Goal: Navigation & Orientation: Find specific page/section

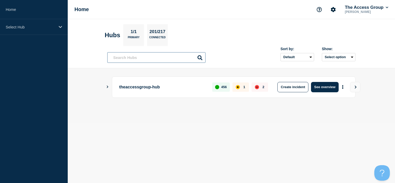
click at [132, 55] on input "text" at bounding box center [156, 57] width 98 height 11
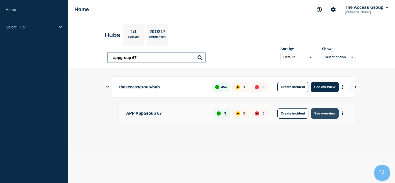
type input "appgroup 67"
drag, startPoint x: 321, startPoint y: 114, endPoint x: 333, endPoint y: 122, distance: 14.7
click at [333, 122] on div "APP AppGroup 67 3 0 0 Create incident See overview" at bounding box center [237, 113] width 236 height 21
drag, startPoint x: 327, startPoint y: 111, endPoint x: 326, endPoint y: 126, distance: 14.8
click at [327, 129] on div at bounding box center [231, 131] width 248 height 4
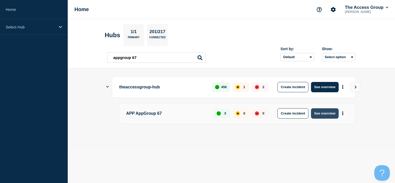
click at [322, 113] on button "See overview" at bounding box center [324, 113] width 27 height 10
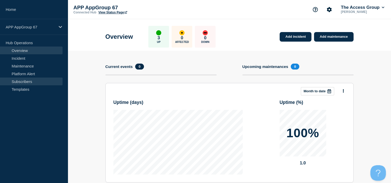
click at [41, 78] on link "Subscribers" at bounding box center [31, 82] width 63 height 8
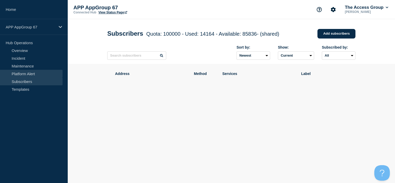
click at [34, 73] on link "Platform Alert" at bounding box center [31, 74] width 63 height 8
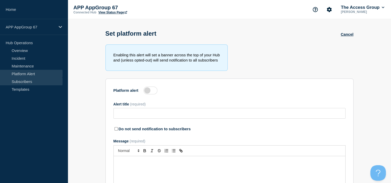
click at [32, 78] on link "Subscribers" at bounding box center [31, 82] width 63 height 8
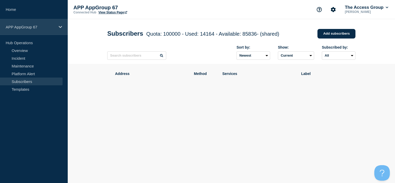
click at [26, 21] on div "APP AppGroup 67" at bounding box center [34, 27] width 68 height 16
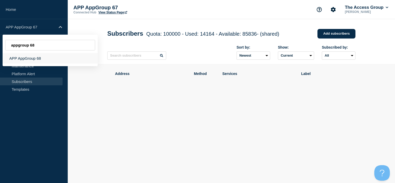
type input "appgroup 68"
click at [32, 57] on div "APP AppGroup 68" at bounding box center [50, 58] width 95 height 11
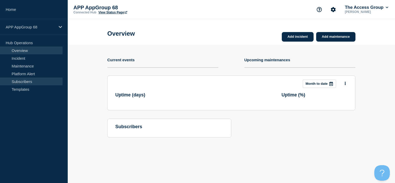
click at [31, 82] on link "Subscribers" at bounding box center [31, 82] width 63 height 8
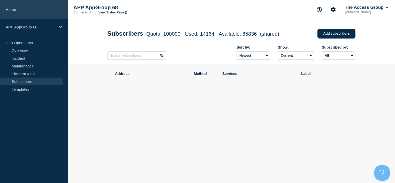
click at [26, 10] on link "Home" at bounding box center [34, 9] width 68 height 19
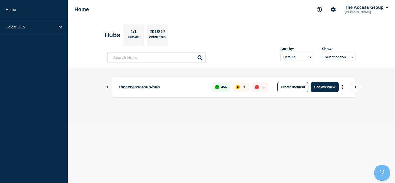
click at [107, 85] on button "Show Connected Hubs" at bounding box center [107, 87] width 3 height 4
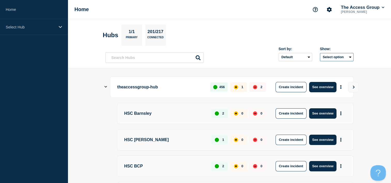
click at [332, 55] on button "Select option" at bounding box center [337, 57] width 34 height 8
click at [299, 56] on select "Default Last added Last updated Most active A-Z" at bounding box center [295, 57] width 34 height 8
click at [280, 53] on select "Default Last added Last updated Most active A-Z" at bounding box center [295, 57] width 34 height 8
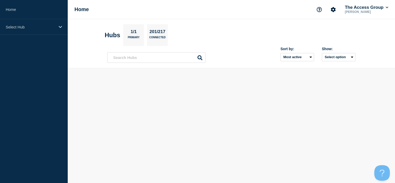
click at [236, 58] on div "Sort by: Default Last added Last updated Most active A-Z Show: Select option" at bounding box center [231, 55] width 248 height 15
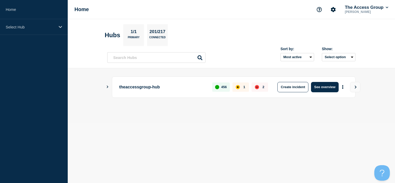
click at [107, 86] on icon "Show Connected Hubs" at bounding box center [107, 87] width 3 height 3
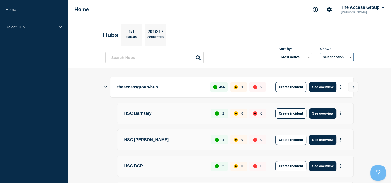
click at [327, 56] on button "Select option" at bounding box center [337, 57] width 34 height 8
click at [305, 58] on select "Default Last added Last updated Most active A-Z" at bounding box center [295, 57] width 34 height 8
select select "position"
click at [280, 53] on select "Default Last added Last updated Most active A-Z" at bounding box center [295, 57] width 34 height 8
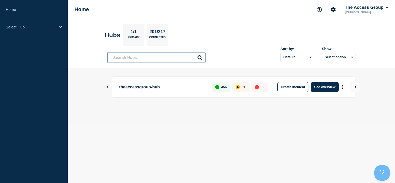
click at [146, 59] on input "text" at bounding box center [156, 57] width 98 height 11
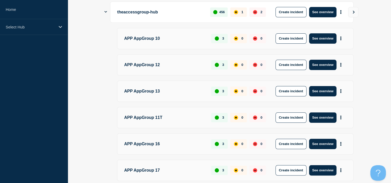
scroll to position [78, 0]
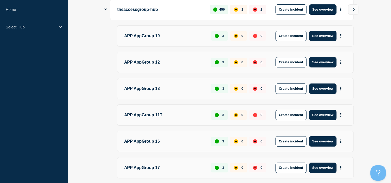
type input "appgroup"
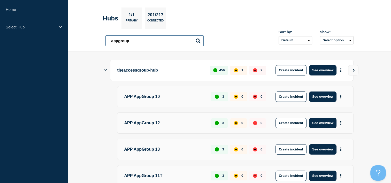
scroll to position [26, 0]
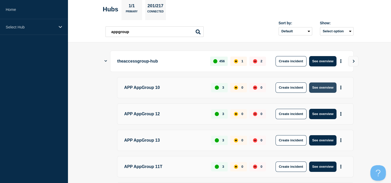
drag, startPoint x: 321, startPoint y: 86, endPoint x: 328, endPoint y: 89, distance: 7.3
drag, startPoint x: 328, startPoint y: 89, endPoint x: 366, endPoint y: 95, distance: 38.7
click at [340, 87] on icon "More actions" at bounding box center [341, 88] width 2 height 4
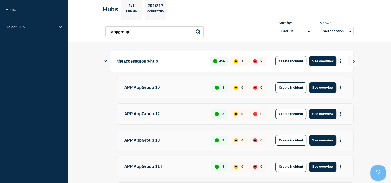
click at [341, 113] on icon "More actions" at bounding box center [340, 114] width 1 height 4
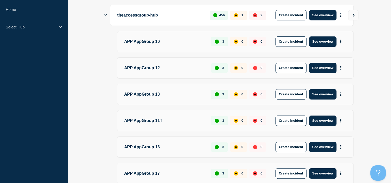
scroll to position [78, 0]
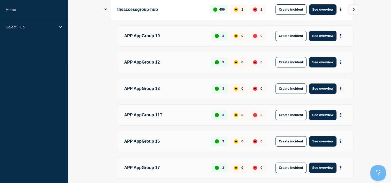
click at [341, 87] on icon "More actions" at bounding box center [341, 89] width 2 height 4
click at [374, 78] on main "theaccessgroup-hub 456 1 2 Create incident See overview APP AppGroup 10 3 0 0 C…" at bounding box center [229, 159] width 323 height 337
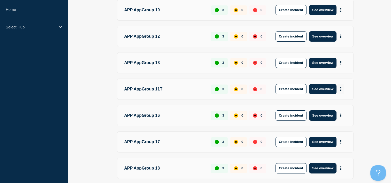
click at [341, 88] on icon "More actions" at bounding box center [340, 89] width 1 height 4
click at [372, 82] on main "theaccessgroup-hub 456 1 2 Create incident See overview APP AppGroup 10 3 0 0 C…" at bounding box center [229, 133] width 323 height 337
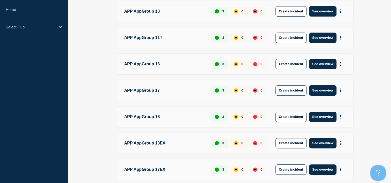
scroll to position [155, 0]
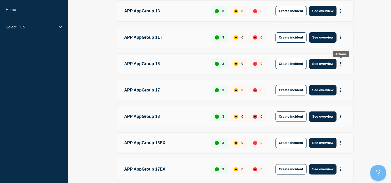
click at [342, 63] on button "More actions" at bounding box center [340, 64] width 7 height 10
click at [377, 66] on main "theaccessgroup-hub 456 1 2 Create incident See overview APP AppGroup 10 3 0 0 C…" at bounding box center [229, 81] width 323 height 337
click at [340, 90] on icon "More actions" at bounding box center [341, 90] width 2 height 4
click at [371, 80] on main "theaccessgroup-hub 456 1 2 Create incident See overview APP AppGroup 10 3 0 0 C…" at bounding box center [229, 81] width 323 height 337
click at [340, 115] on icon "More actions" at bounding box center [341, 116] width 2 height 4
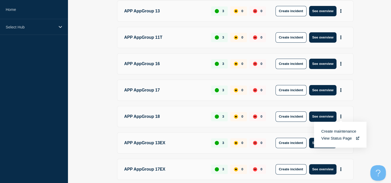
click at [367, 73] on main "theaccessgroup-hub 456 1 2 Create incident See overview APP AppGroup 10 3 0 0 C…" at bounding box center [229, 81] width 323 height 337
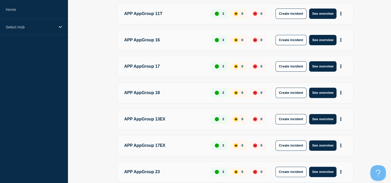
scroll to position [207, 0]
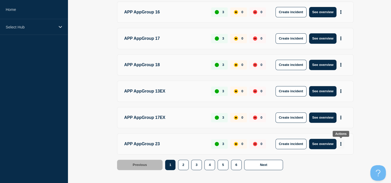
click at [340, 142] on icon "More actions" at bounding box center [341, 144] width 2 height 4
click at [181, 165] on button "2" at bounding box center [183, 165] width 11 height 10
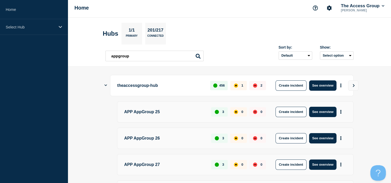
scroll to position [26, 0]
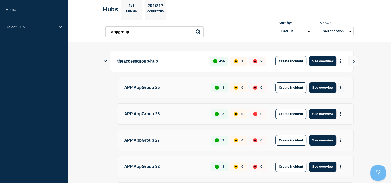
click at [342, 86] on button "More actions" at bounding box center [340, 88] width 7 height 10
click at [339, 111] on button "More actions" at bounding box center [340, 114] width 7 height 10
click at [341, 140] on icon "More actions" at bounding box center [340, 140] width 1 height 4
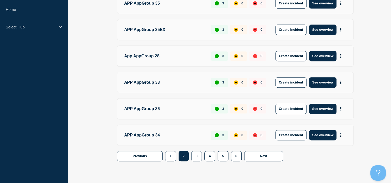
scroll to position [220, 0]
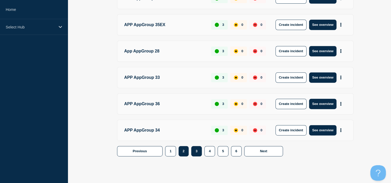
click at [198, 150] on button "3" at bounding box center [196, 151] width 11 height 10
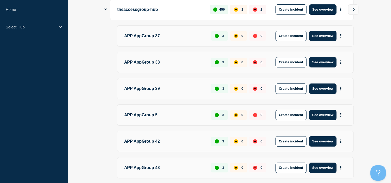
scroll to position [40, 0]
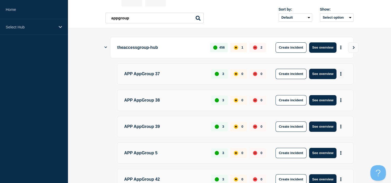
click at [342, 73] on button "More actions" at bounding box center [340, 74] width 7 height 10
click at [341, 124] on button "More actions" at bounding box center [340, 127] width 7 height 10
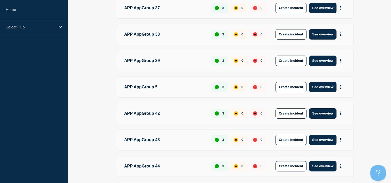
scroll to position [143, 0]
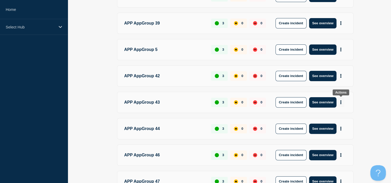
click at [342, 100] on button "More actions" at bounding box center [340, 102] width 7 height 10
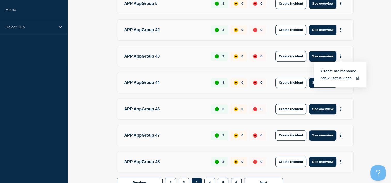
scroll to position [195, 0]
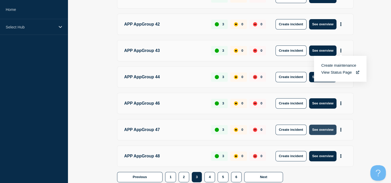
click at [331, 129] on button "See overview" at bounding box center [322, 130] width 27 height 10
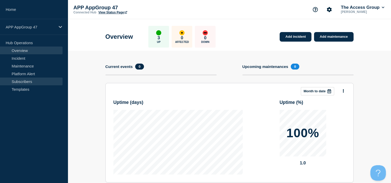
click at [30, 83] on link "Subscribers" at bounding box center [31, 82] width 63 height 8
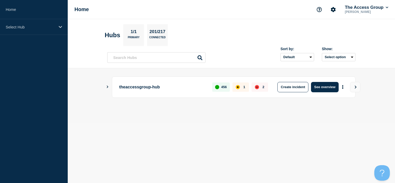
click at [106, 86] on icon "Show Connected Hubs" at bounding box center [107, 87] width 3 height 3
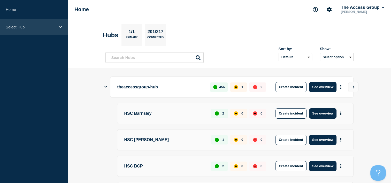
click at [61, 26] on icon at bounding box center [60, 27] width 3 height 2
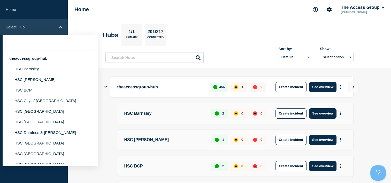
click at [61, 26] on icon at bounding box center [60, 27] width 3 height 4
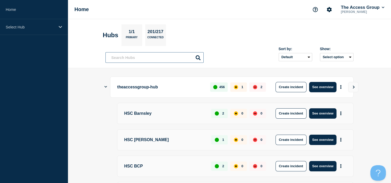
click at [144, 55] on input "text" at bounding box center [154, 57] width 98 height 11
type input "app"
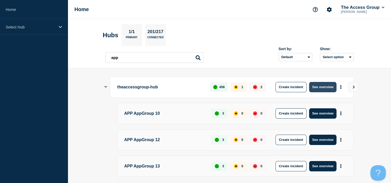
click at [328, 88] on button "See overview" at bounding box center [322, 87] width 27 height 10
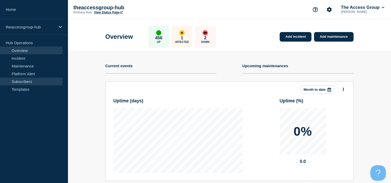
click at [49, 79] on link "Subscribers" at bounding box center [31, 82] width 63 height 8
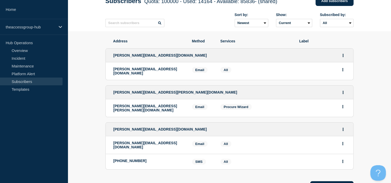
scroll to position [7, 0]
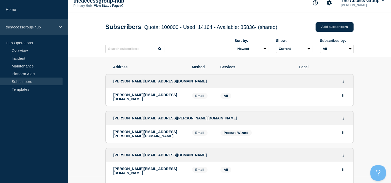
click at [36, 28] on p "theaccessgroup-hub" at bounding box center [31, 27] width 50 height 4
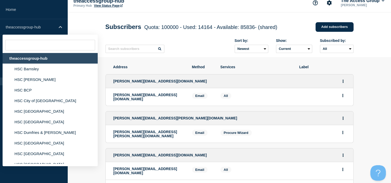
click at [35, 45] on input "text" at bounding box center [50, 45] width 90 height 11
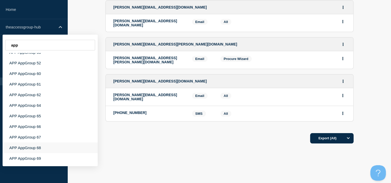
scroll to position [84, 0]
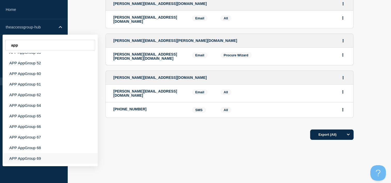
type input "app"
click at [50, 158] on div "APP AppGroup 69" at bounding box center [50, 158] width 95 height 11
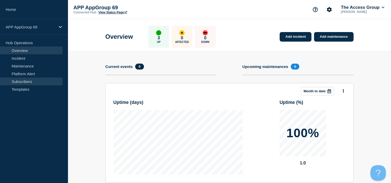
click at [34, 82] on link "Subscribers" at bounding box center [31, 82] width 63 height 8
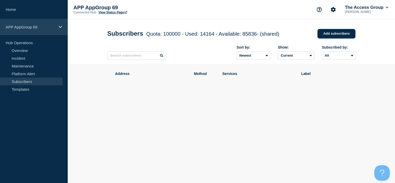
click at [48, 26] on p "APP AppGroup 69" at bounding box center [31, 27] width 50 height 4
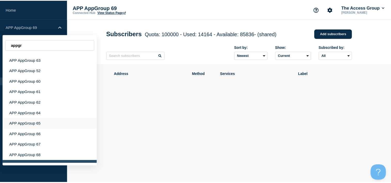
scroll to position [437, 0]
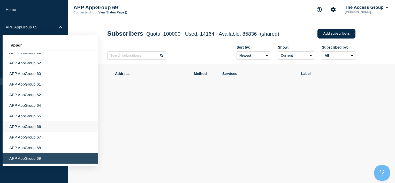
type input "appgr"
click at [46, 123] on div "APP AppGroup 66" at bounding box center [50, 126] width 95 height 11
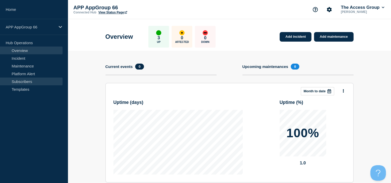
click at [36, 78] on link "Subscribers" at bounding box center [31, 82] width 63 height 8
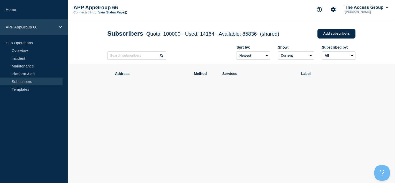
click at [56, 29] on div "APP AppGroup 66" at bounding box center [34, 27] width 68 height 16
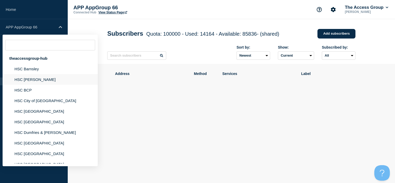
click at [39, 79] on li "HSC [PERSON_NAME]" at bounding box center [50, 79] width 95 height 11
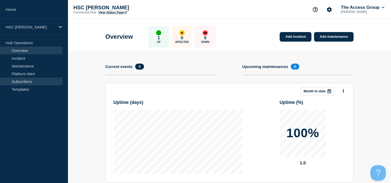
click at [38, 78] on link "Subscribers" at bounding box center [31, 82] width 63 height 8
